Goal: Task Accomplishment & Management: Manage account settings

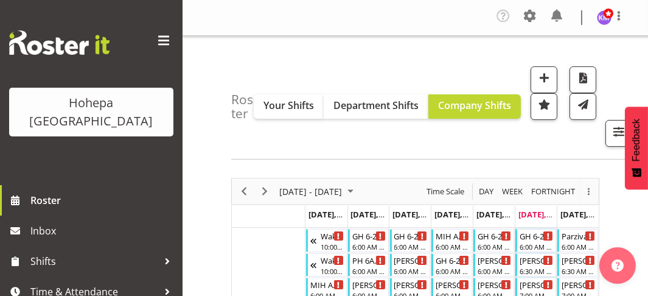
click at [154, 41] on span at bounding box center [163, 40] width 19 height 19
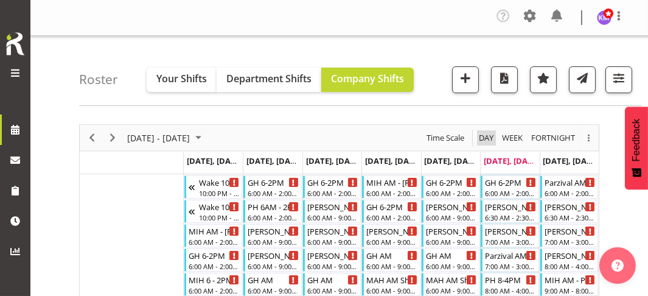
click at [485, 136] on span "Day" at bounding box center [486, 137] width 17 height 15
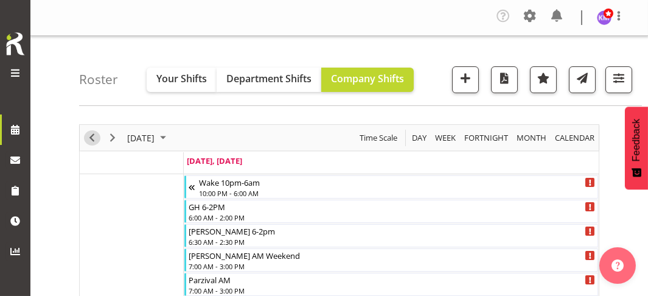
click at [91, 135] on span "Previous" at bounding box center [92, 137] width 15 height 15
click at [91, 134] on span "Previous" at bounding box center [92, 137] width 15 height 15
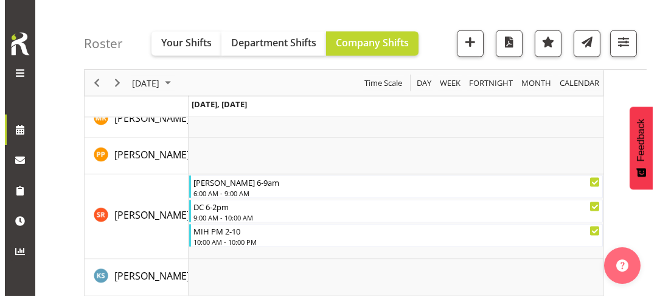
scroll to position [3409, 0]
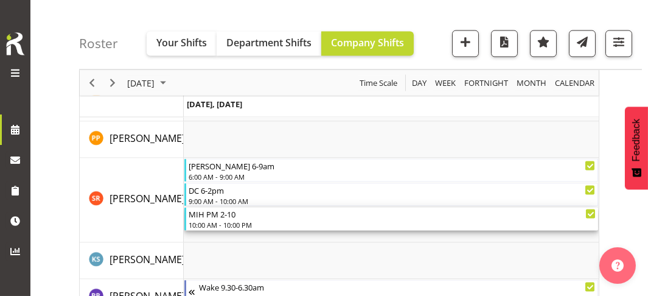
click at [217, 217] on div "MIH PM 2-10" at bounding box center [393, 214] width 408 height 12
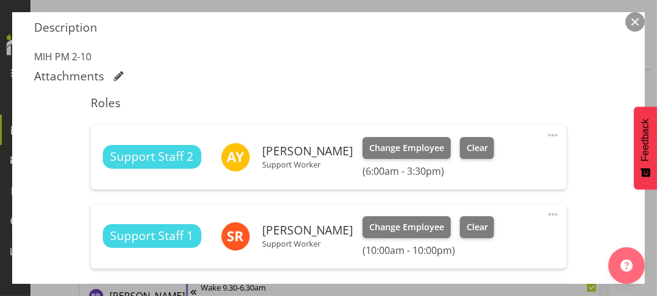
scroll to position [426, 0]
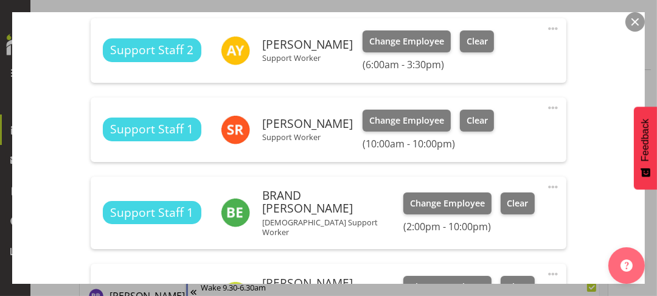
click at [546, 104] on span at bounding box center [553, 107] width 15 height 15
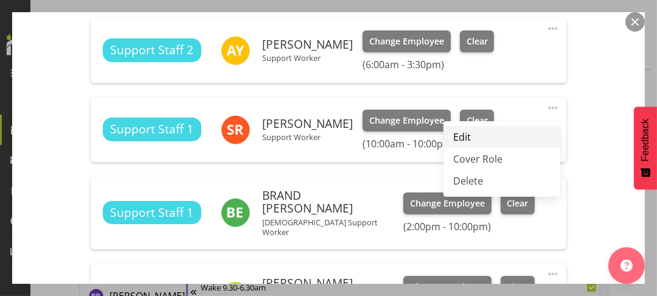
click at [455, 130] on link "Edit" at bounding box center [502, 137] width 117 height 22
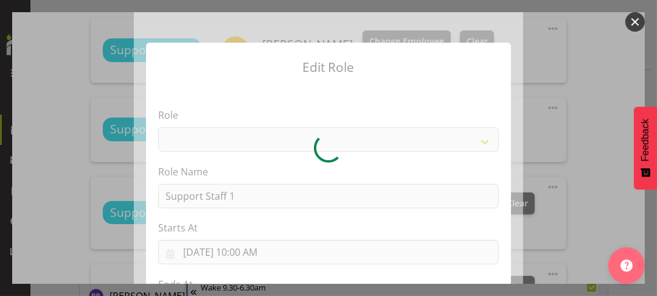
select select "1091"
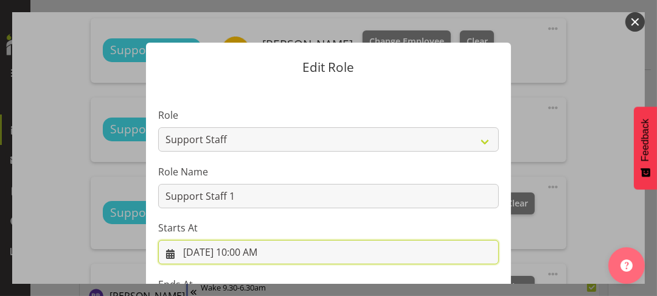
click at [249, 248] on input "[DATE] 10:00 AM" at bounding box center [328, 252] width 341 height 24
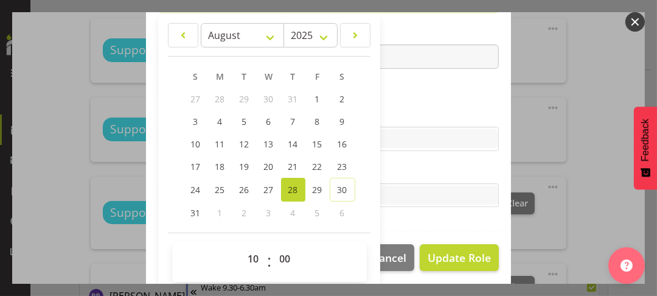
scroll to position [258, 0]
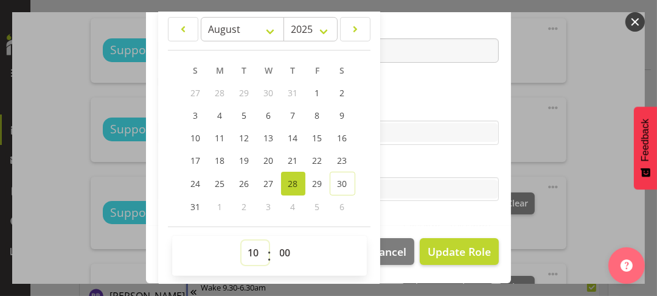
drag, startPoint x: 244, startPoint y: 247, endPoint x: 247, endPoint y: 237, distance: 10.2
click at [247, 237] on div "00 01 02 03 04 05 06 07 08 09 10 11 12 13 14 15 16 17 18 19 20 21 22 23 : 00 01…" at bounding box center [269, 256] width 195 height 40
select select "14"
click at [242, 240] on select "00 01 02 03 04 05 06 07 08 09 10 11 12 13 14 15 16 17 18 19 20 21 22 23" at bounding box center [255, 252] width 27 height 24
type input "[DATE] 2:00 PM"
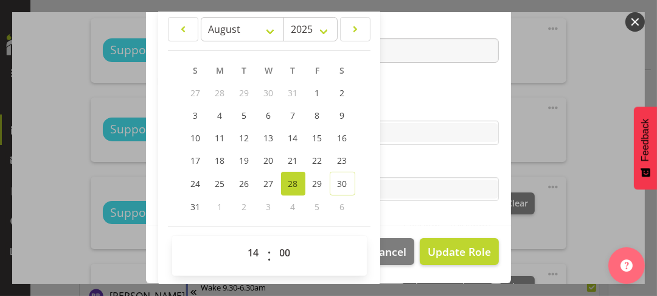
click at [419, 106] on label "Skills" at bounding box center [328, 108] width 341 height 15
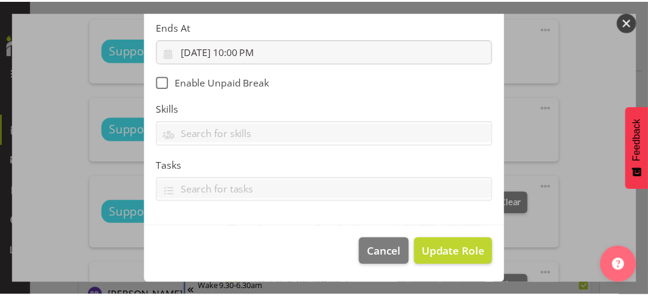
scroll to position [257, 0]
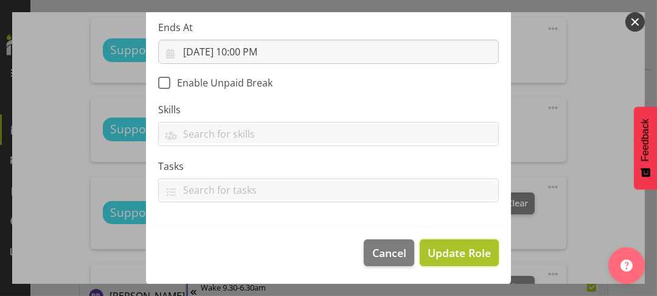
click at [453, 254] on span "Update Role" at bounding box center [459, 253] width 63 height 16
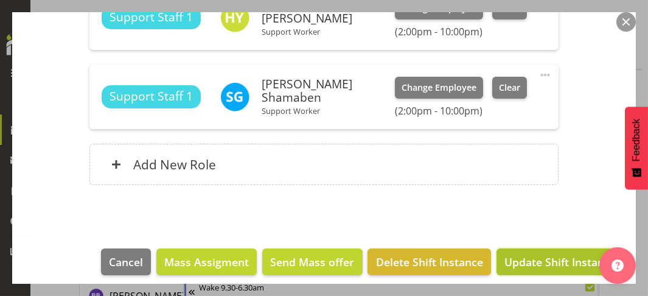
click at [513, 254] on span "Update Shift Instance" at bounding box center [560, 262] width 111 height 16
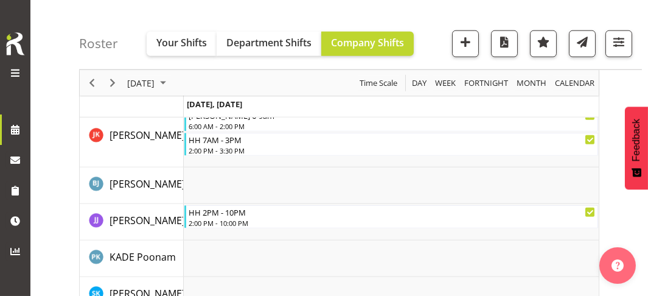
scroll to position [3409, 0]
